Goal: Task Accomplishment & Management: Manage account settings

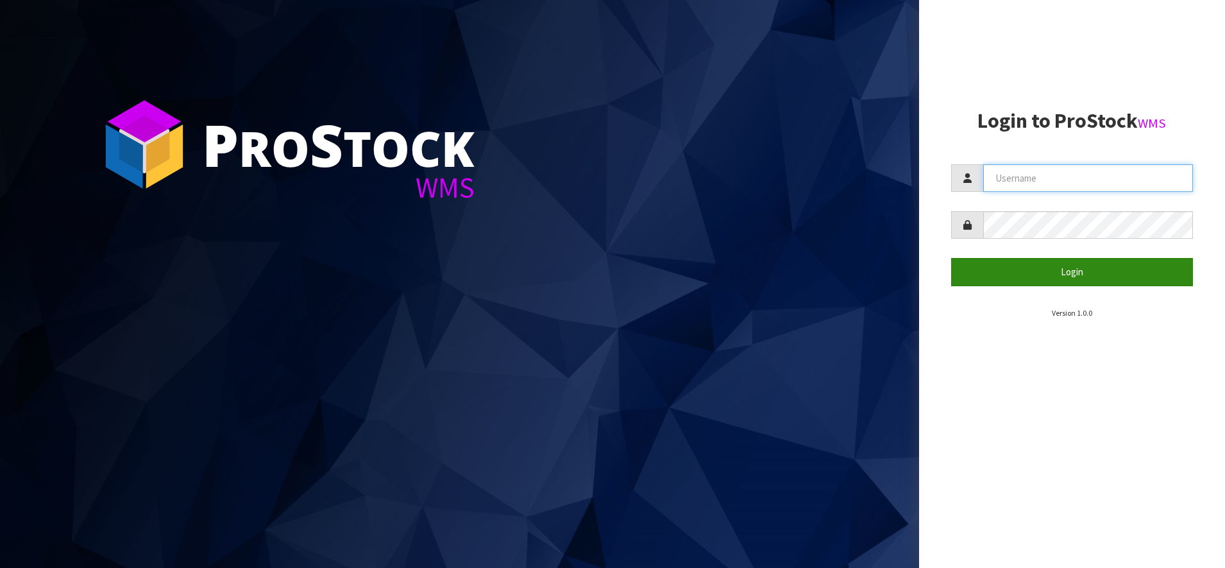
type input "SHEPHERD"
click at [1054, 264] on button "Login" at bounding box center [1072, 272] width 242 height 28
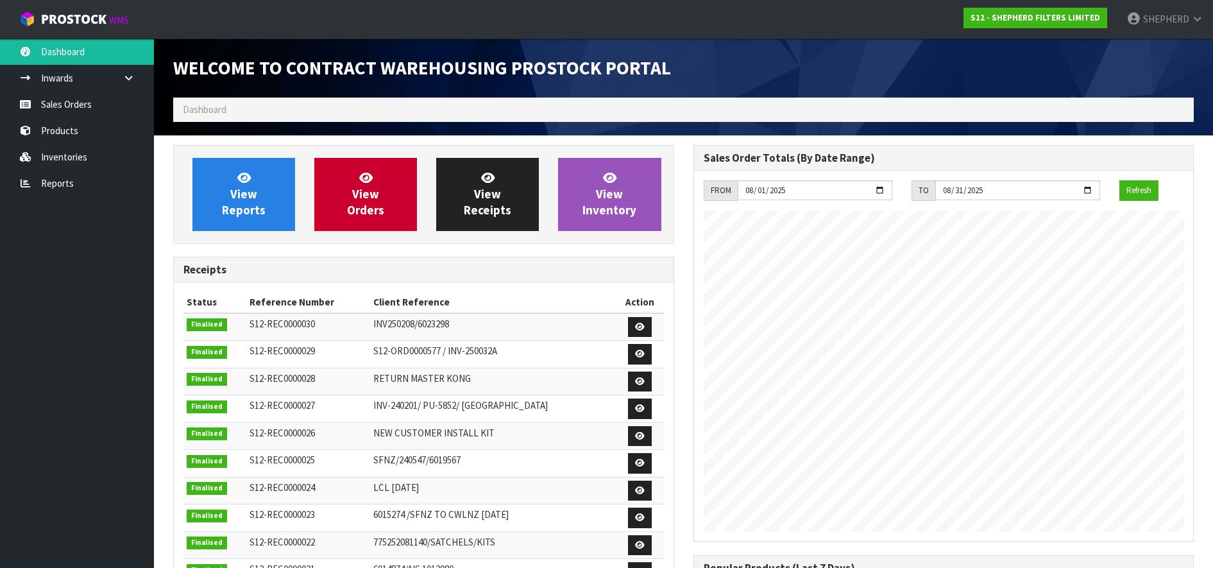
scroll to position [629, 520]
click at [89, 110] on link "Sales Orders" at bounding box center [77, 104] width 154 height 26
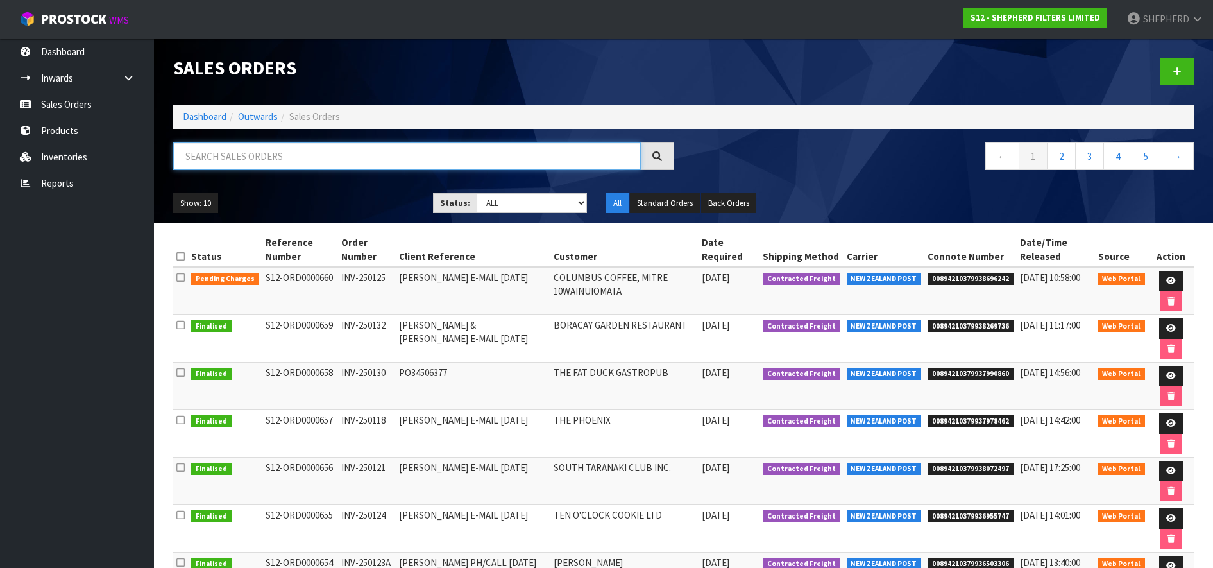
click at [292, 155] on input "text" at bounding box center [407, 156] width 468 height 28
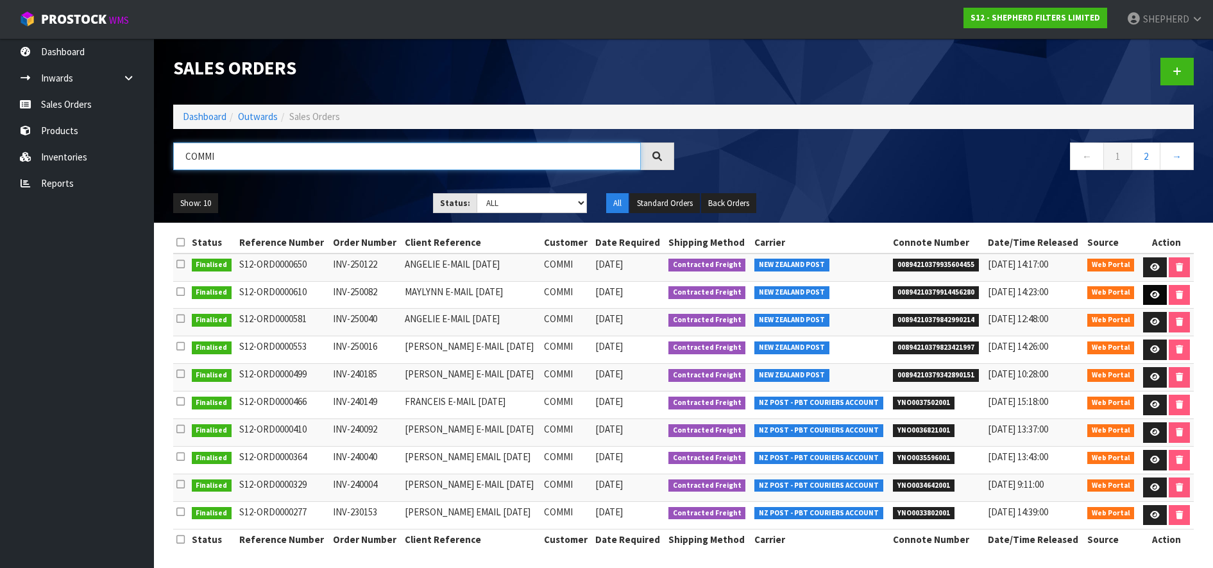
type input "COMMI"
click at [1150, 293] on icon at bounding box center [1155, 295] width 10 height 8
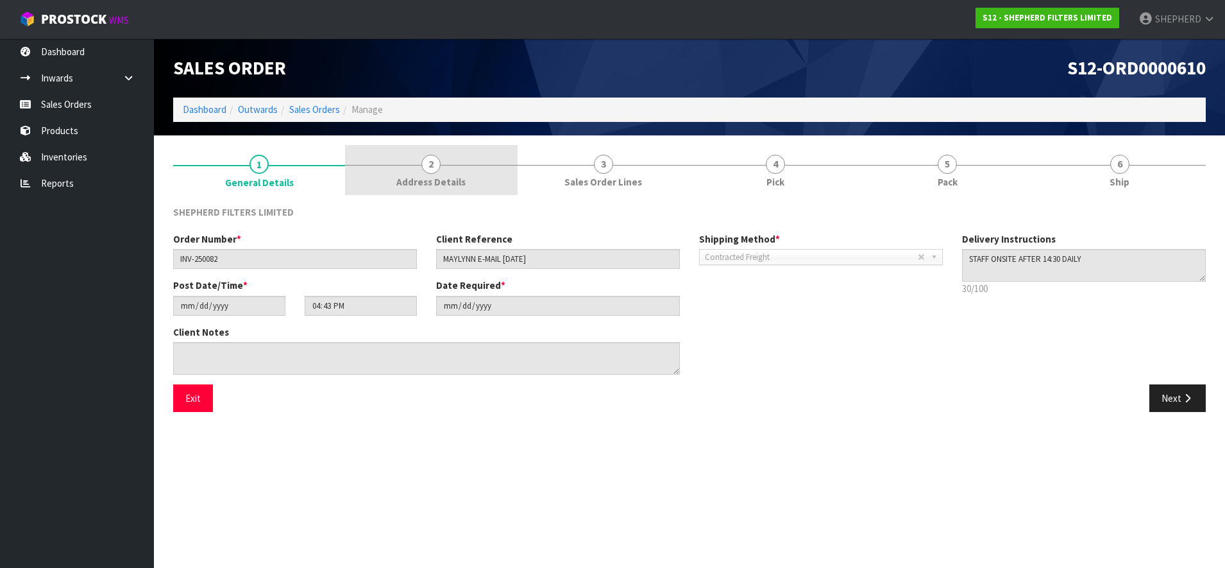
click at [432, 160] on span "2" at bounding box center [430, 164] width 19 height 19
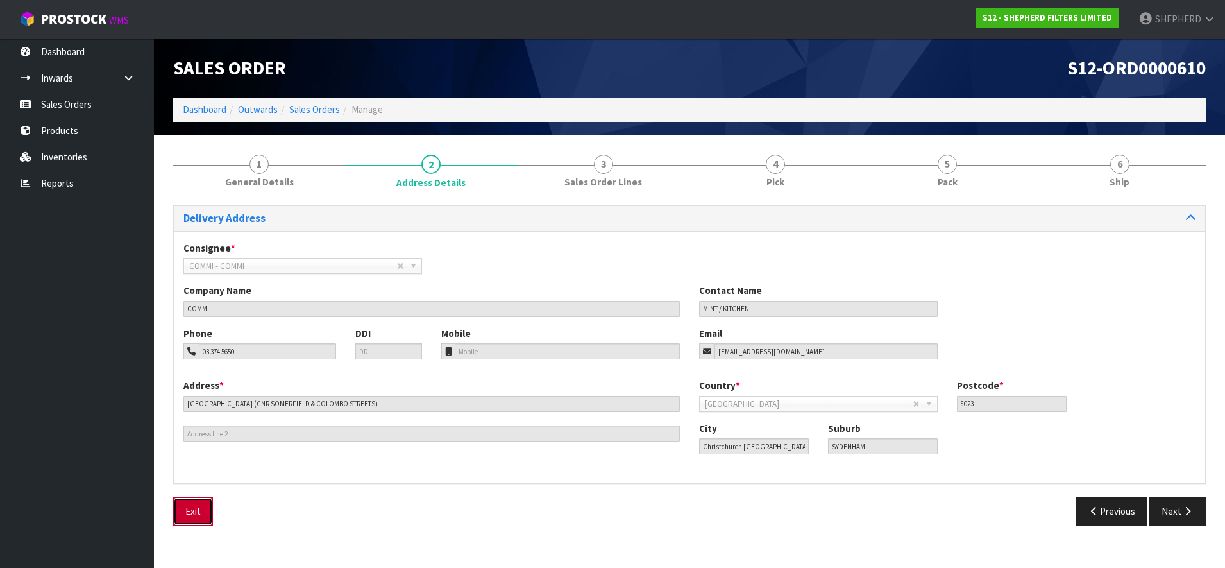
click at [201, 521] on button "Exit" at bounding box center [193, 511] width 40 height 28
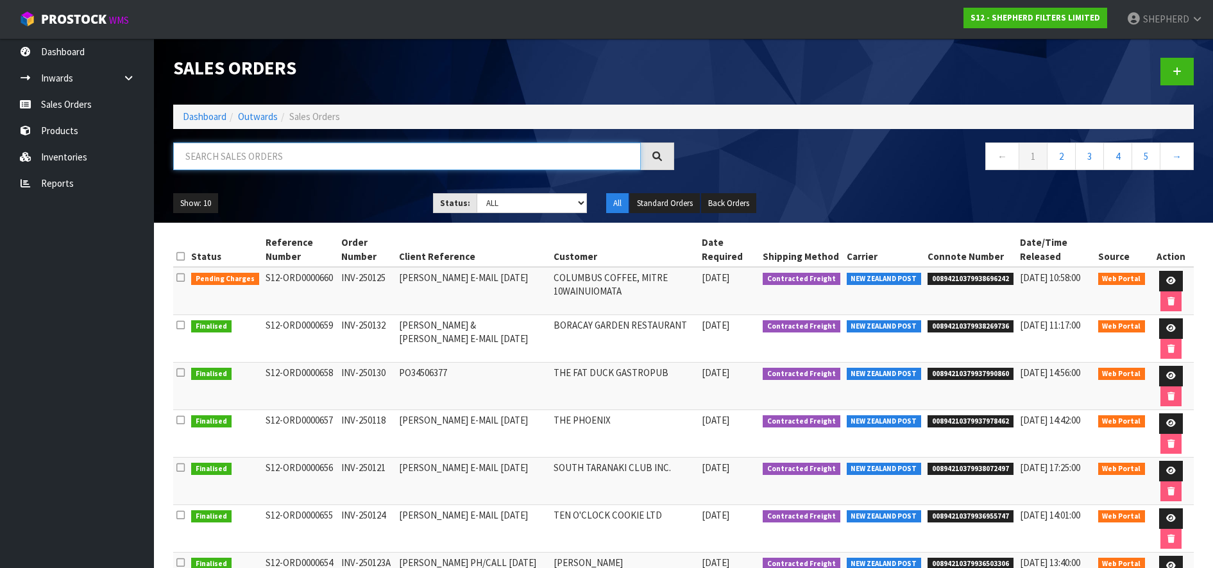
click at [346, 158] on input "text" at bounding box center [407, 156] width 468 height 28
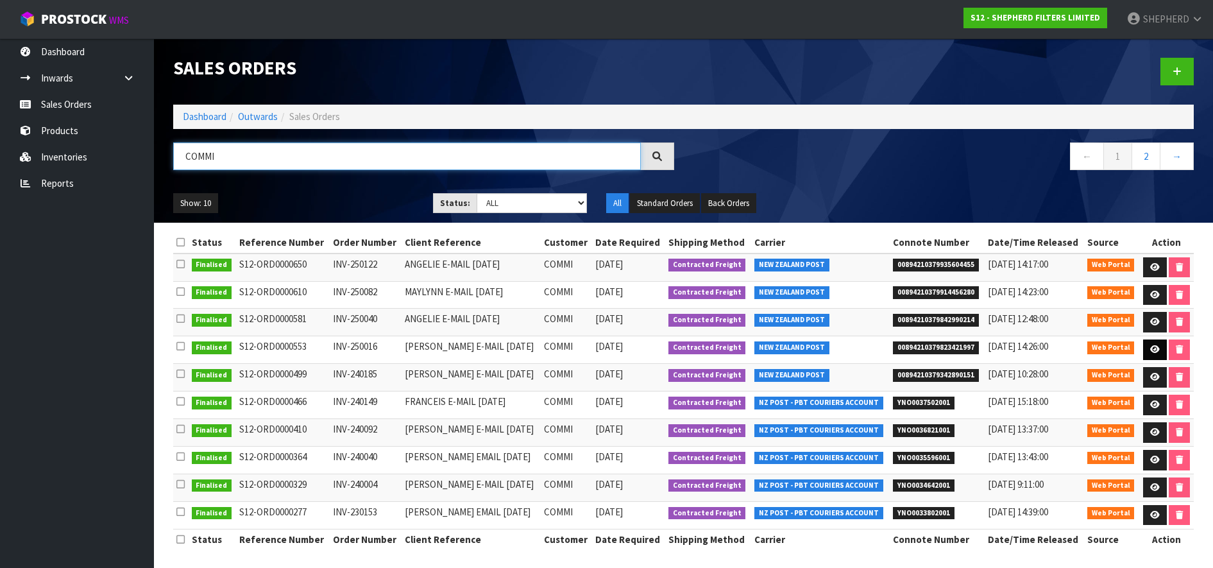
type input "COMMI"
click at [1147, 348] on link at bounding box center [1155, 349] width 24 height 21
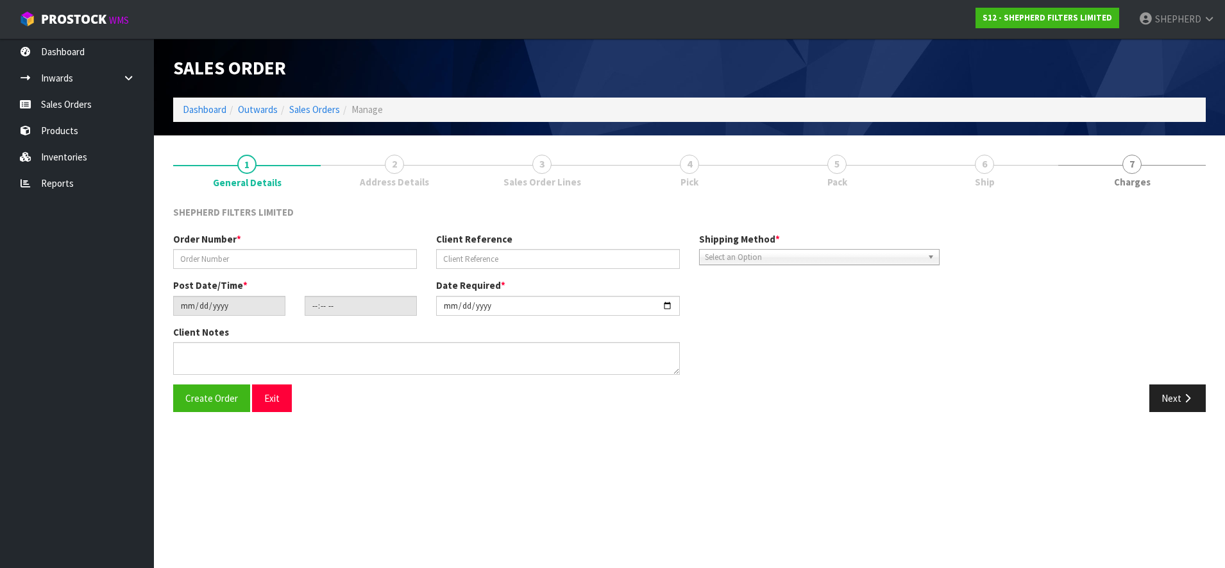
type input "INV-250016"
type input "[PERSON_NAME] E-MAIL [DATE]"
type input "[DATE]"
type input "17:28:00.000"
type input "[DATE]"
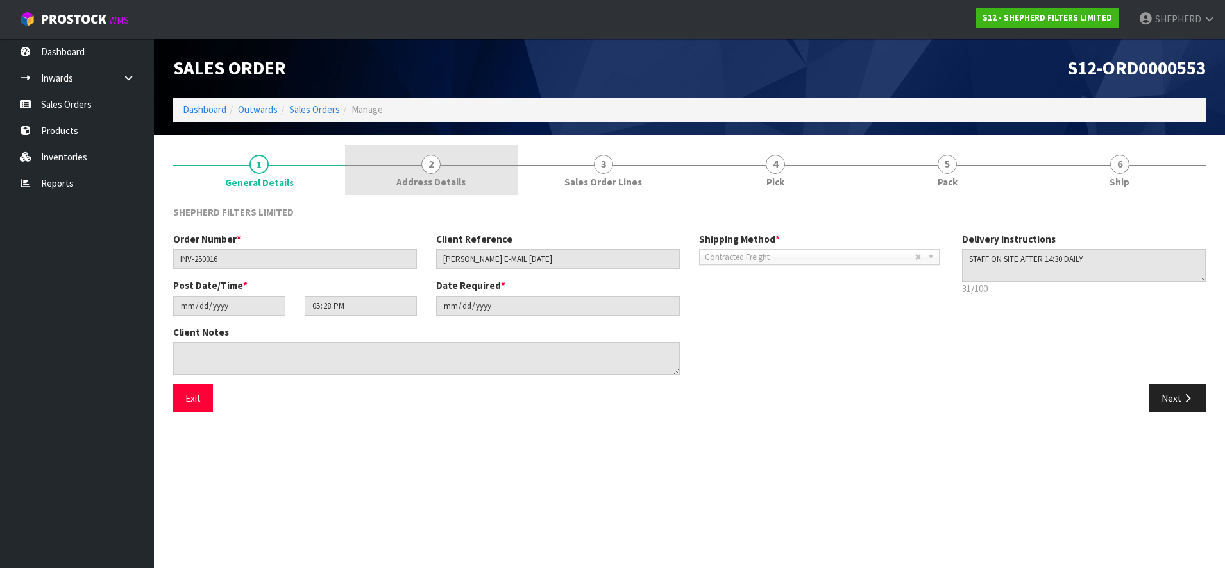
click at [425, 161] on span "2" at bounding box center [430, 164] width 19 height 19
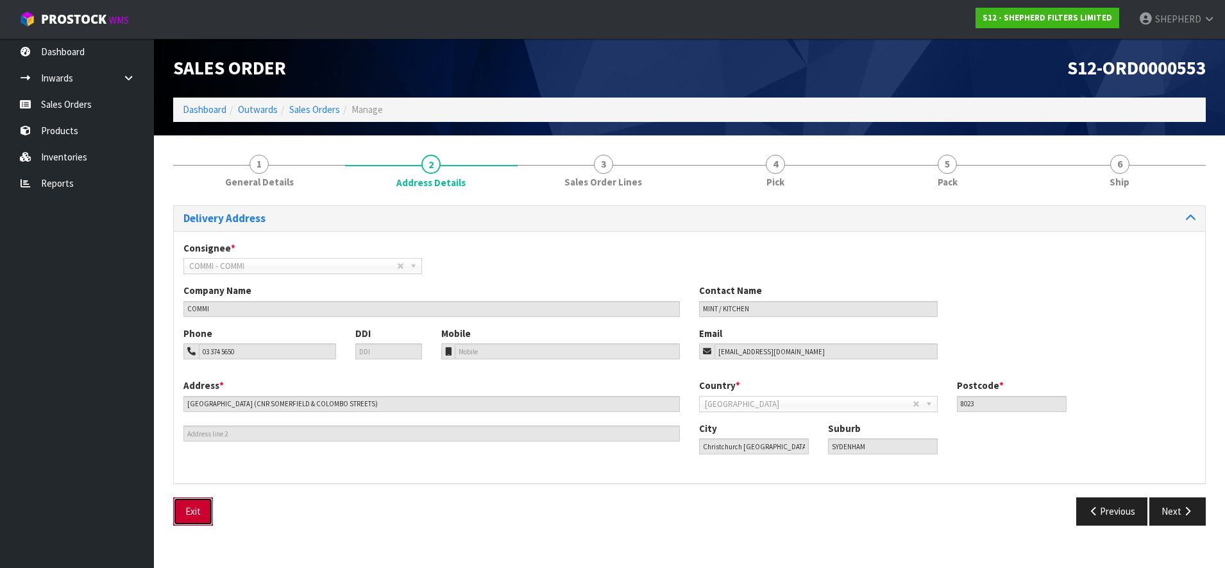
click at [198, 513] on button "Exit" at bounding box center [193, 511] width 40 height 28
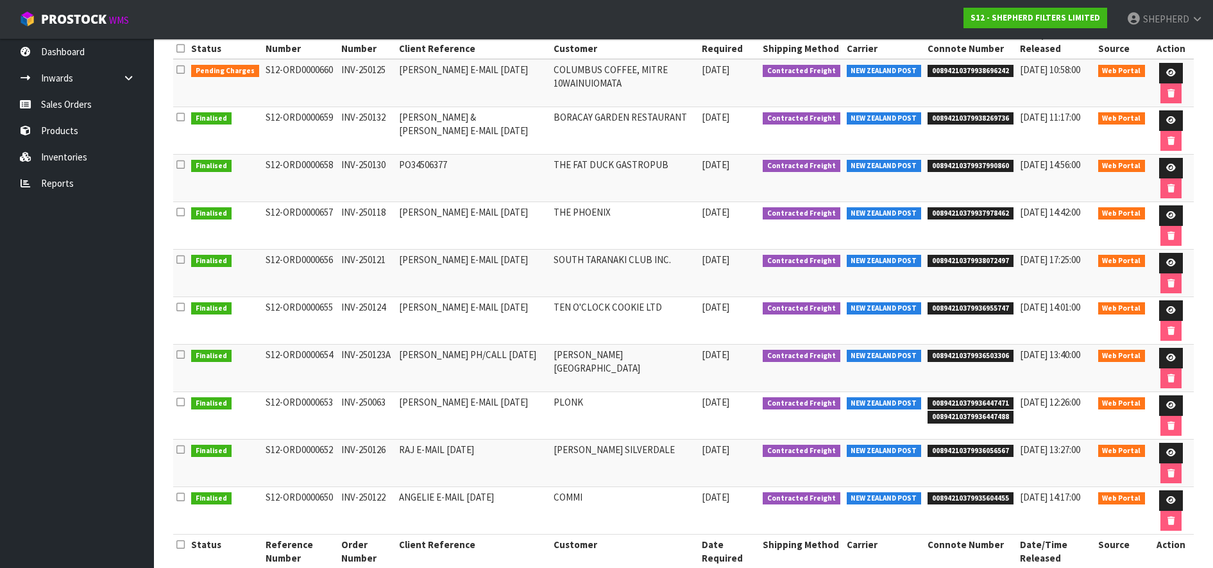
scroll to position [232, 0]
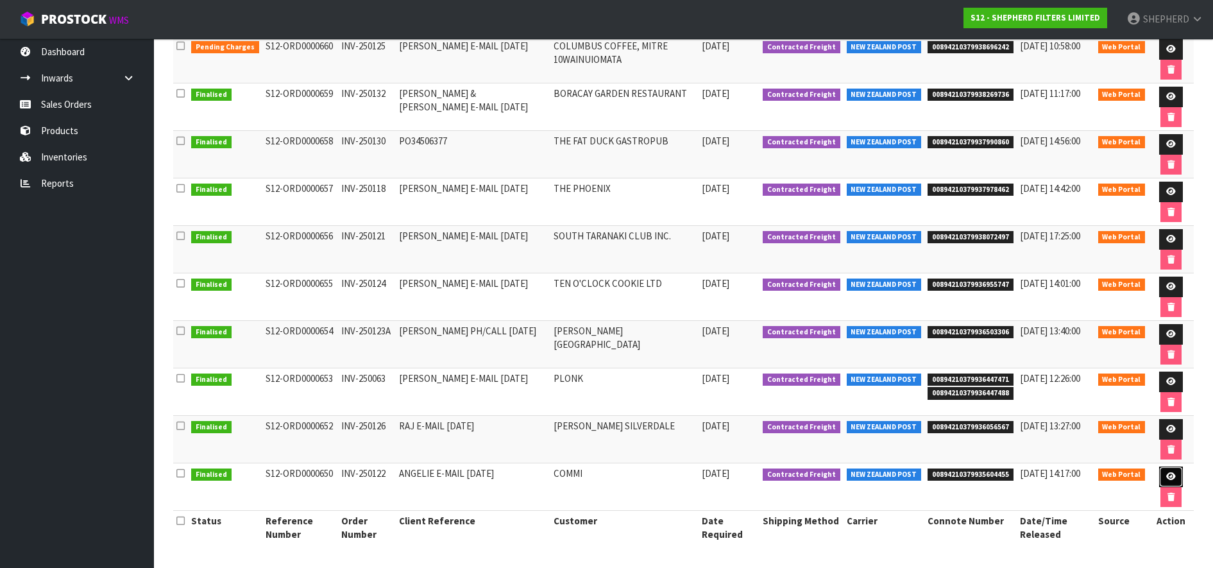
click at [1167, 476] on icon at bounding box center [1171, 476] width 10 height 8
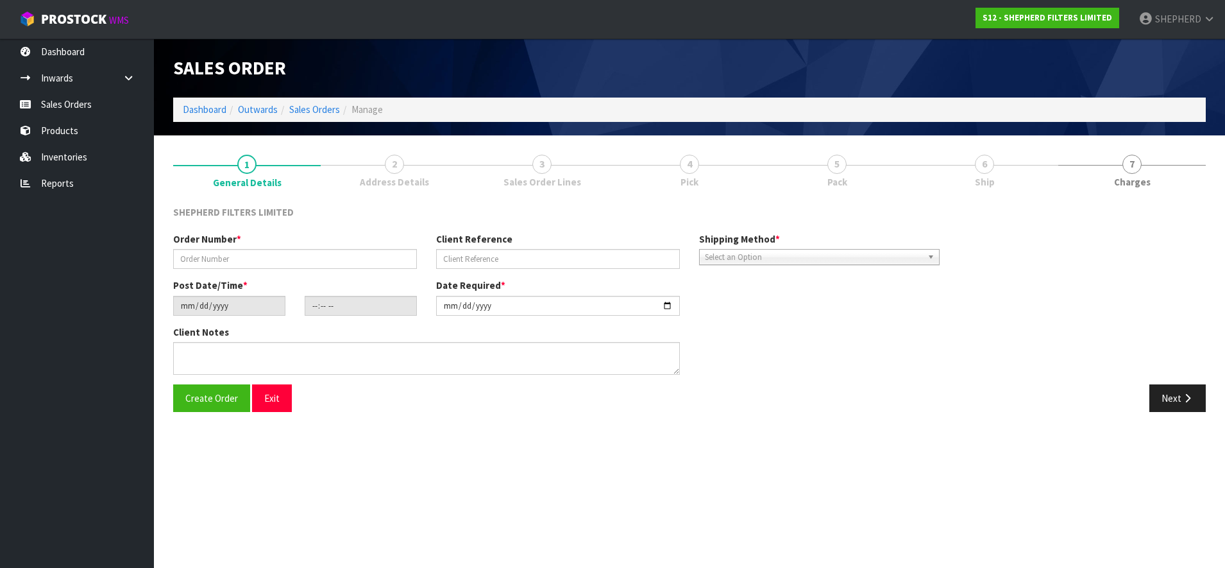
type input "INV-250122"
type input "ANGELIE E-MAIL [DATE]"
type input "[DATE]"
type input "17:31:00.000"
type input "[DATE]"
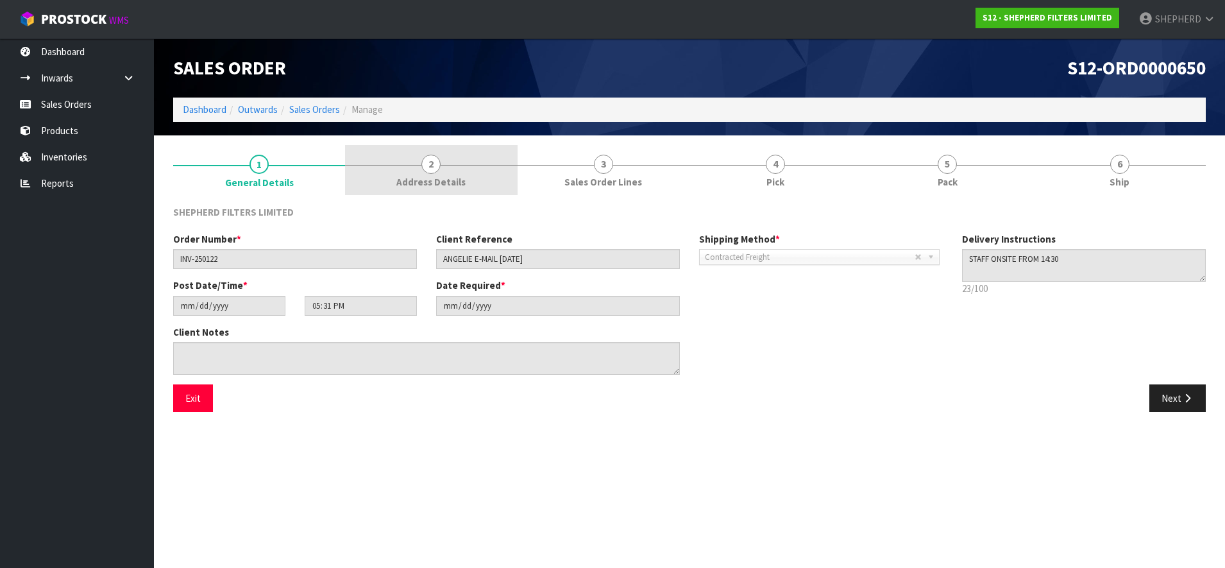
drag, startPoint x: 429, startPoint y: 164, endPoint x: 407, endPoint y: 183, distance: 28.7
click at [430, 164] on span "2" at bounding box center [430, 164] width 19 height 19
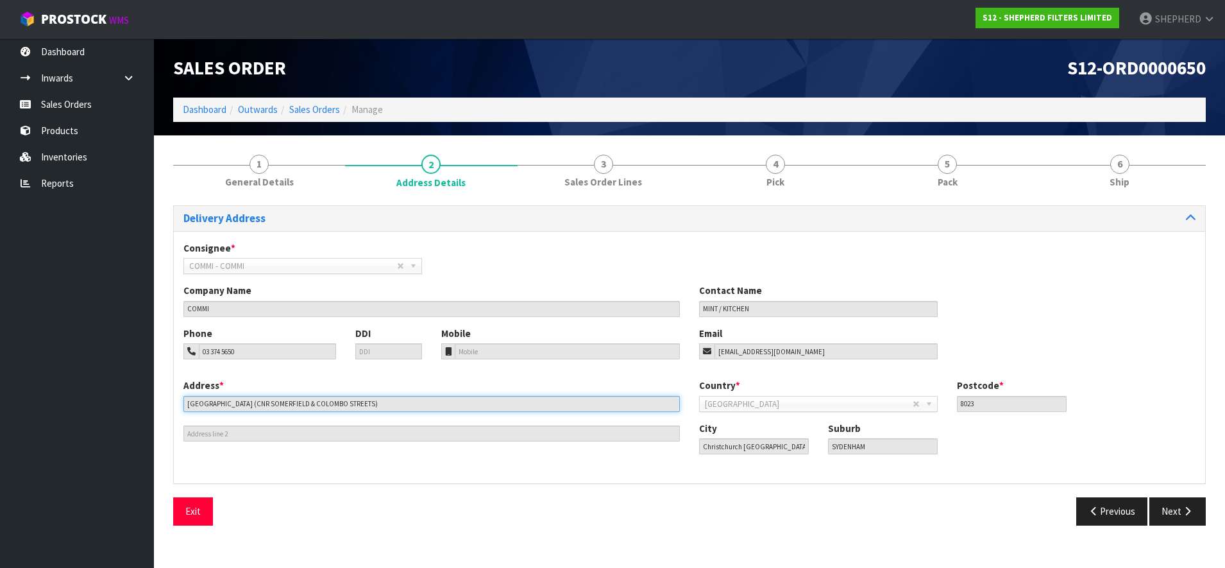
drag, startPoint x: 405, startPoint y: 406, endPoint x: 152, endPoint y: 384, distance: 254.4
click at [152, 384] on body "Toggle navigation ProStock WMS S12 - SHEPHERD FILTERS LIMITED SHEPHERD Logout D…" at bounding box center [612, 284] width 1225 height 568
drag, startPoint x: 253, startPoint y: 351, endPoint x: 178, endPoint y: 348, distance: 74.5
click at [178, 348] on div "Phone 03 374 5650" at bounding box center [260, 342] width 172 height 33
